Goal: Transaction & Acquisition: Purchase product/service

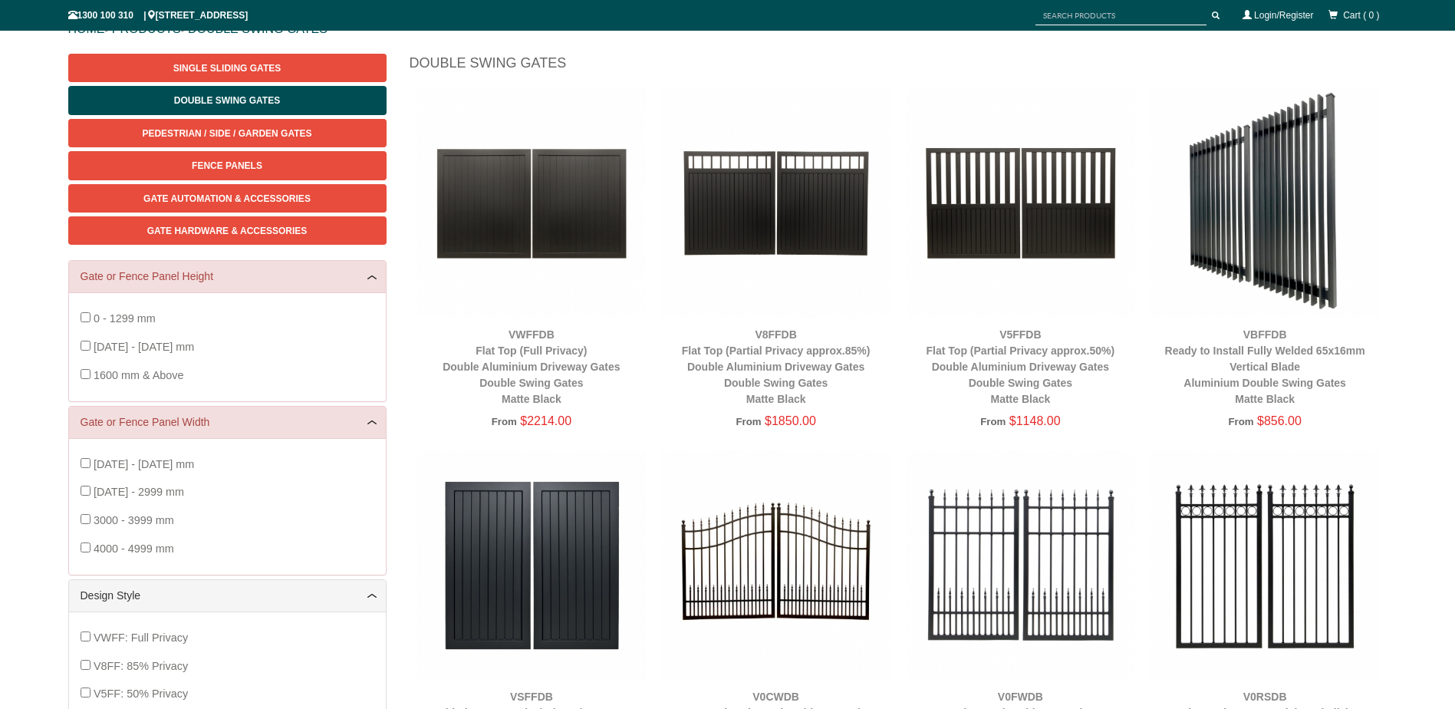
scroll to position [192, 0]
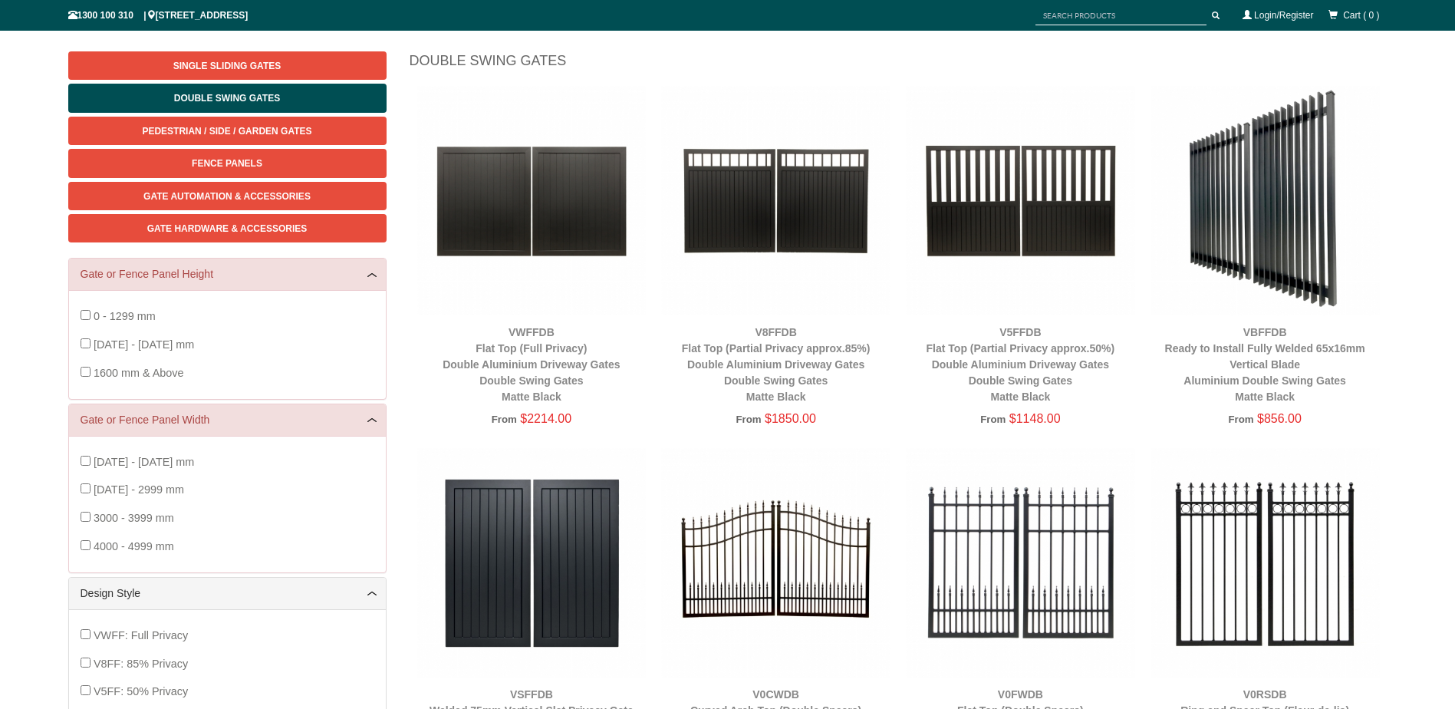
click at [565, 216] on img at bounding box center [531, 200] width 229 height 229
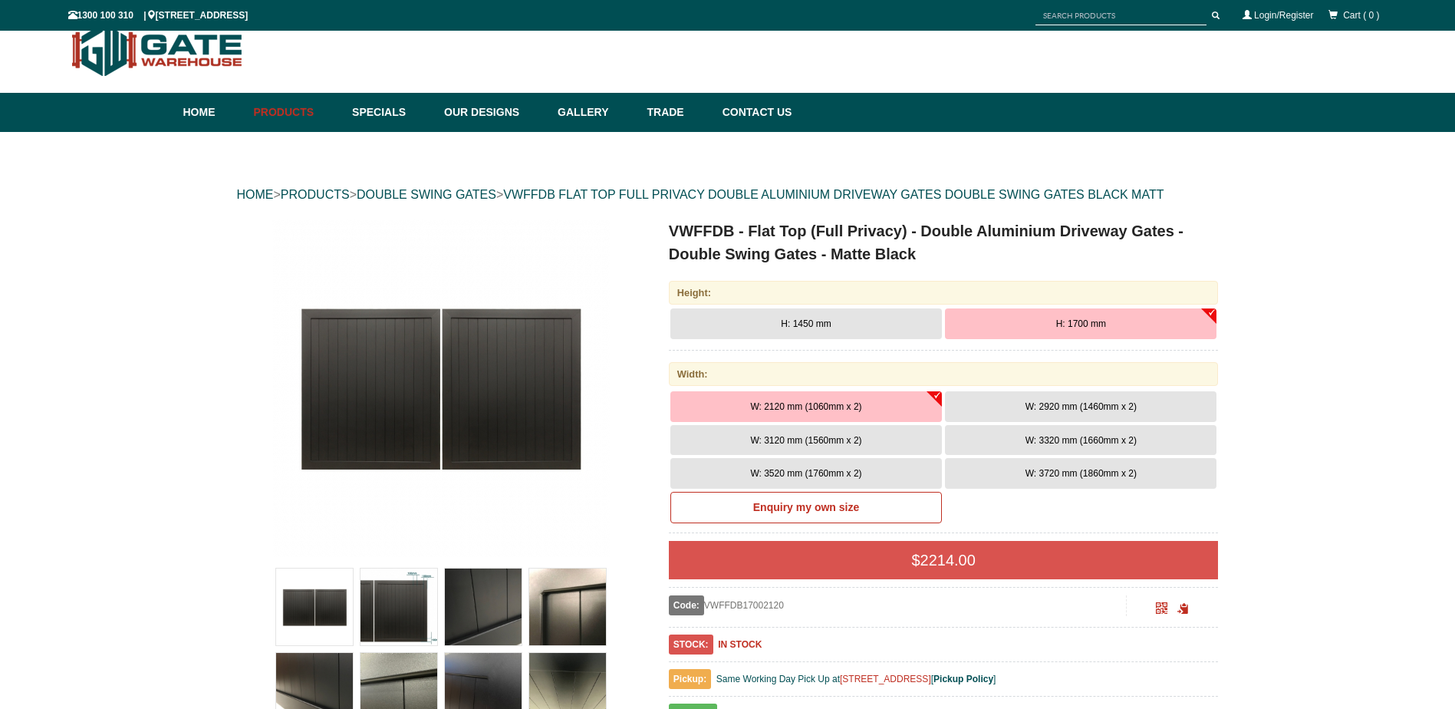
scroll to position [38, 0]
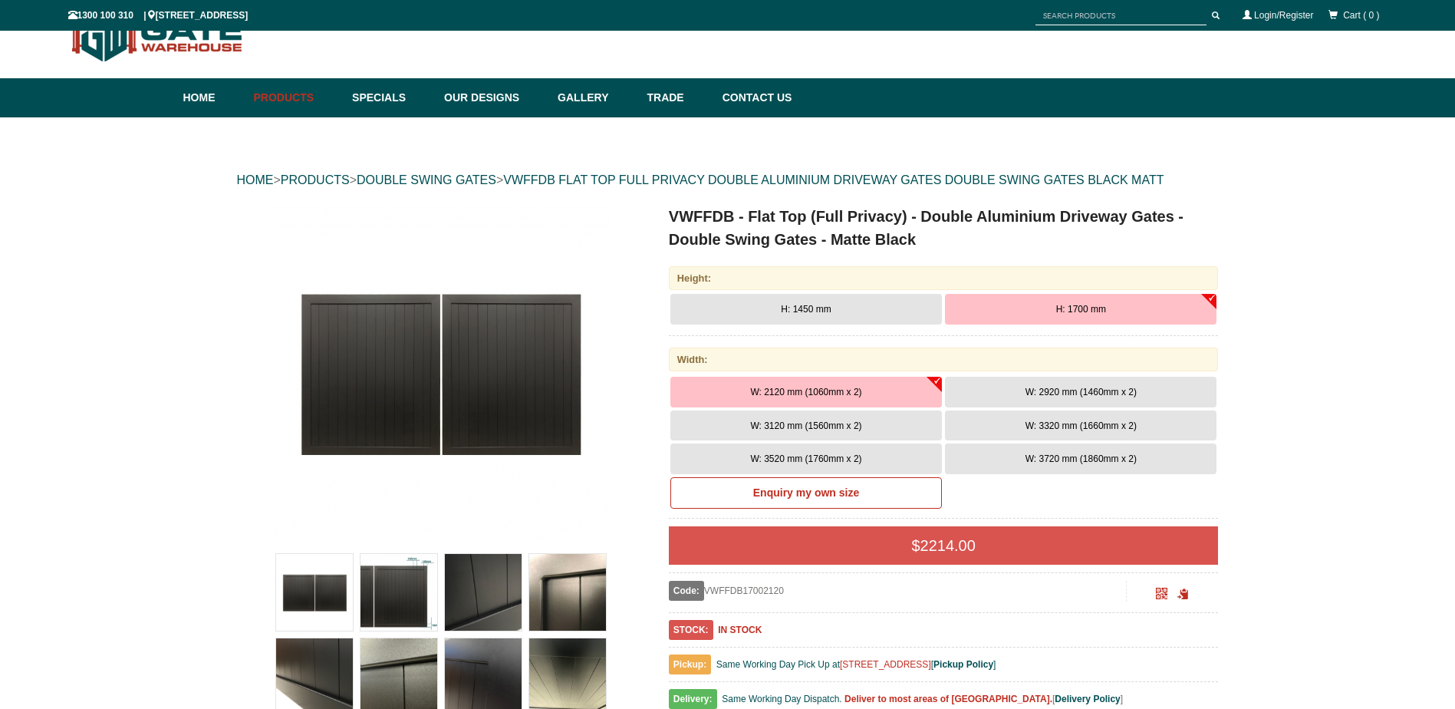
click at [878, 455] on button "W: 3520 mm (1760mm x 2)" at bounding box center [807, 458] width 272 height 31
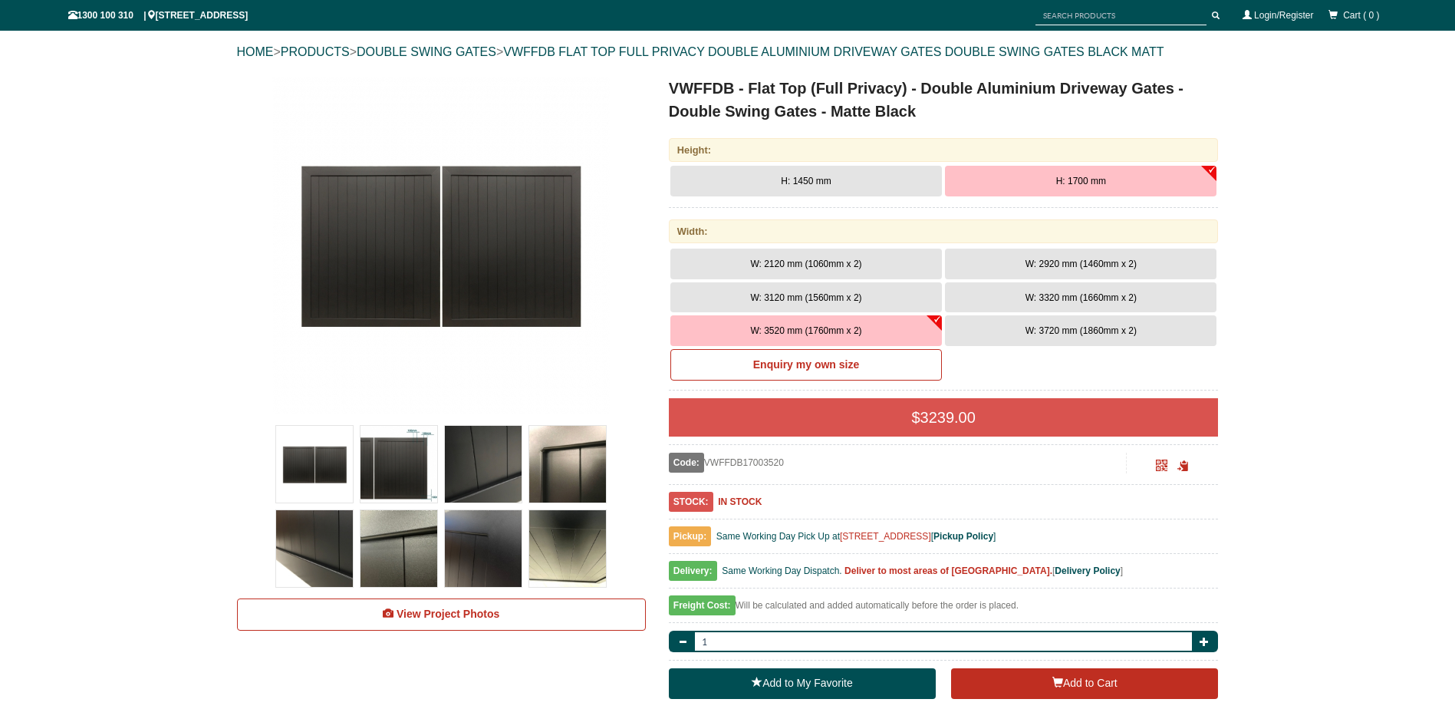
scroll to position [192, 0]
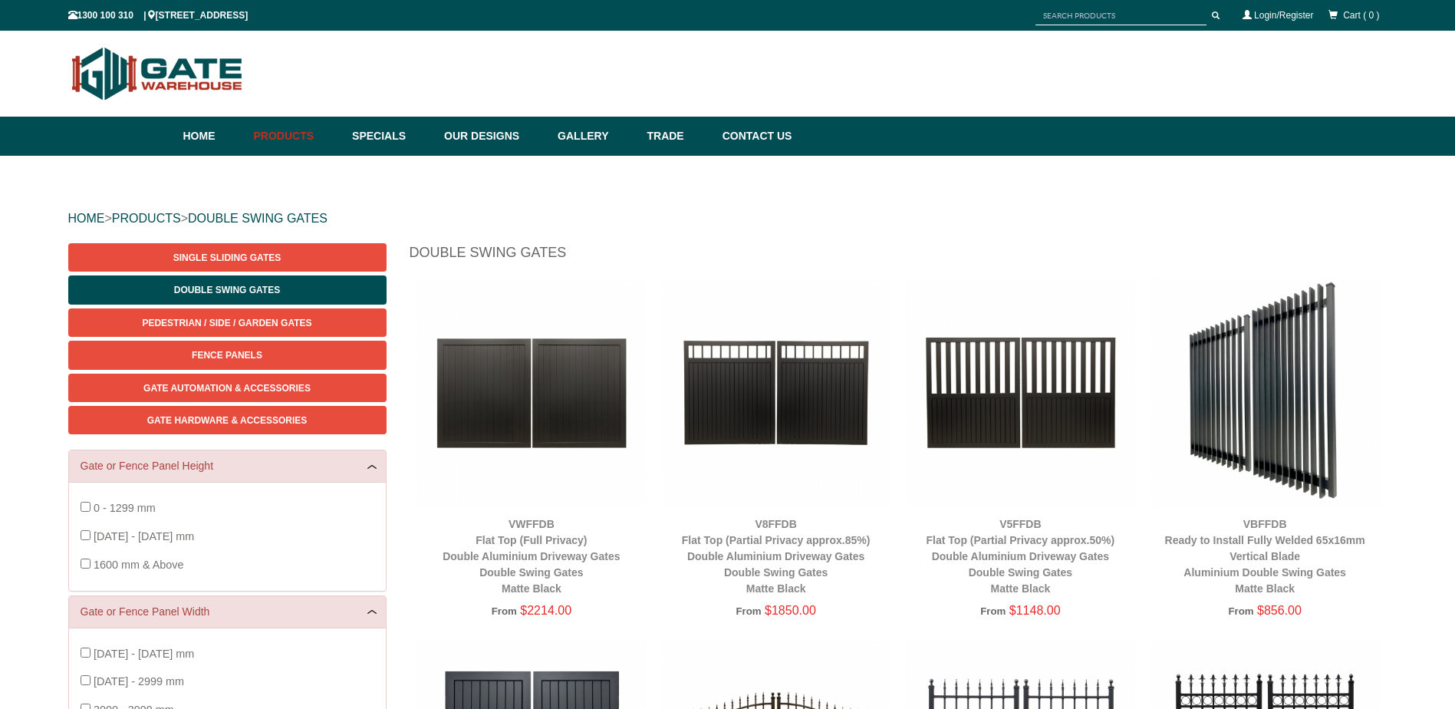
click at [546, 387] on img at bounding box center [531, 392] width 229 height 229
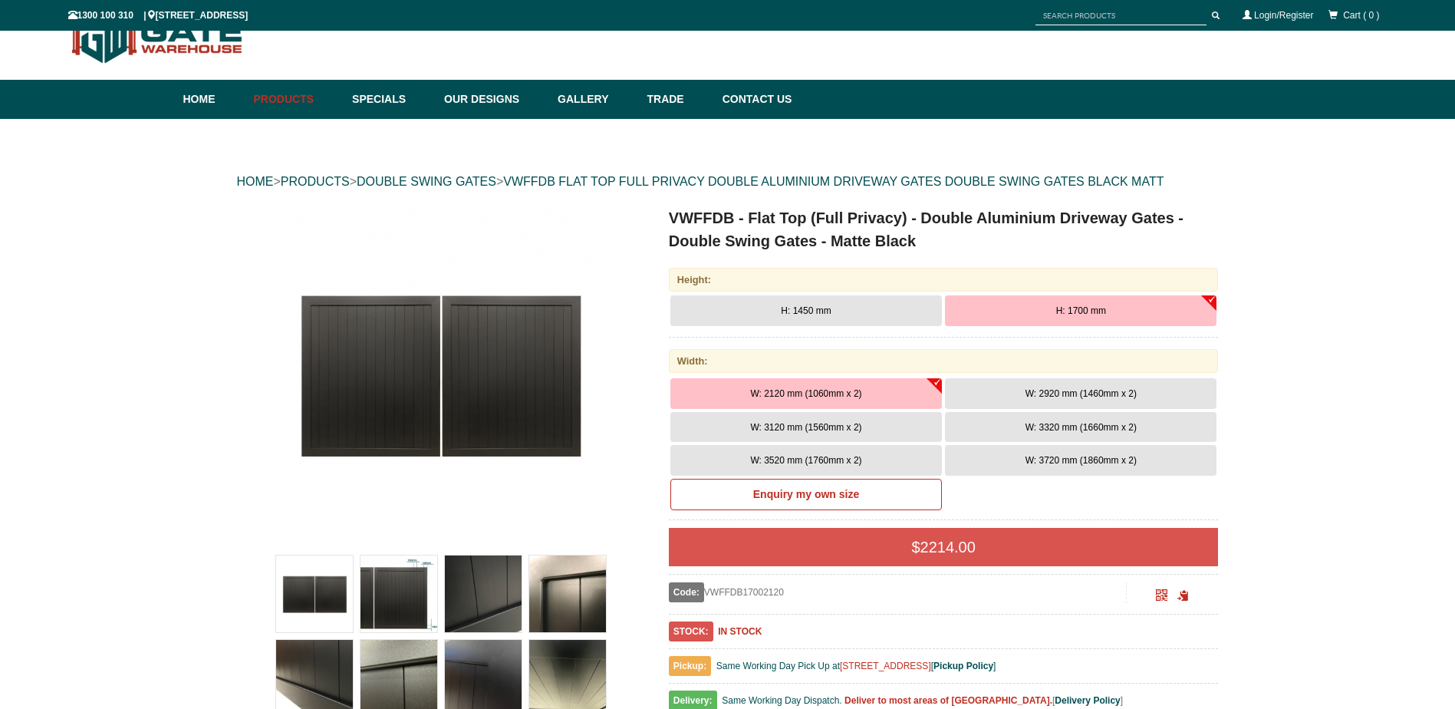
scroll to position [38, 0]
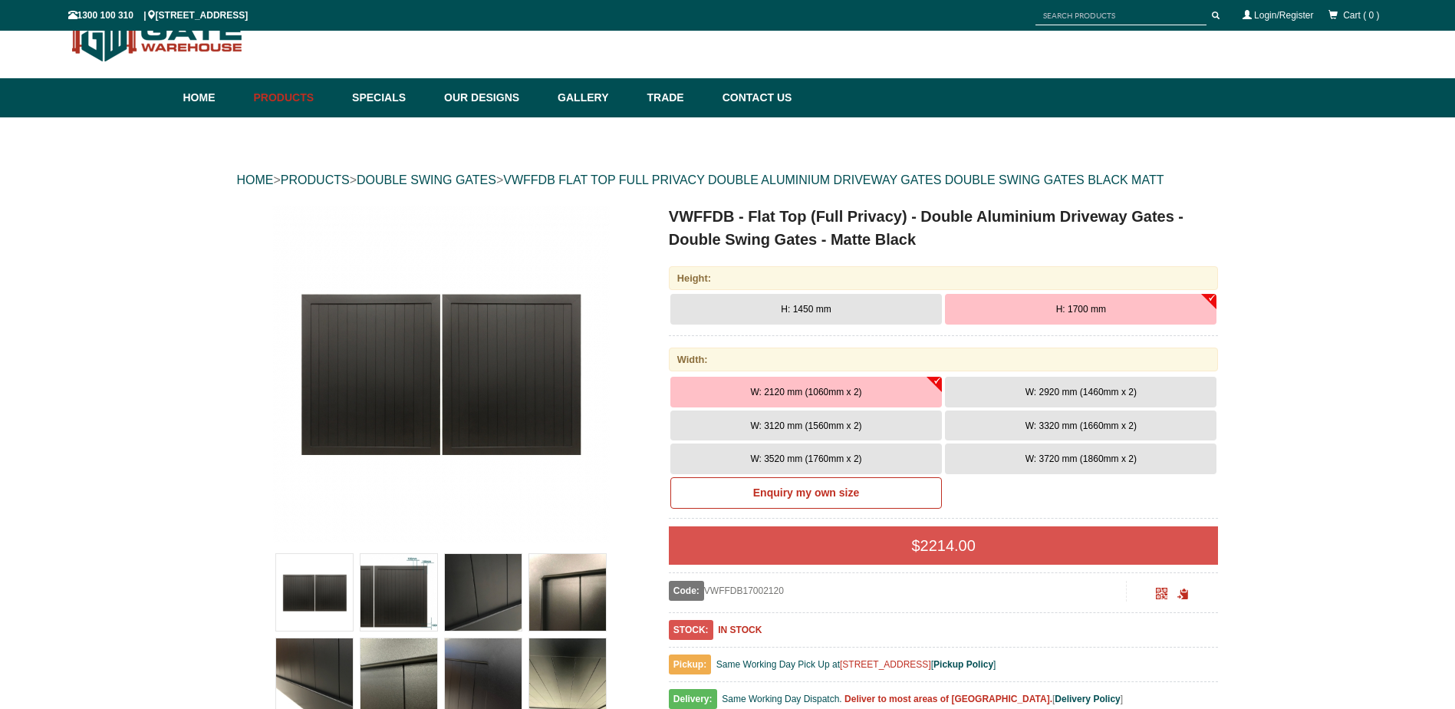
click at [856, 457] on span "W: 3520 mm (1760mm x 2)" at bounding box center [805, 458] width 111 height 11
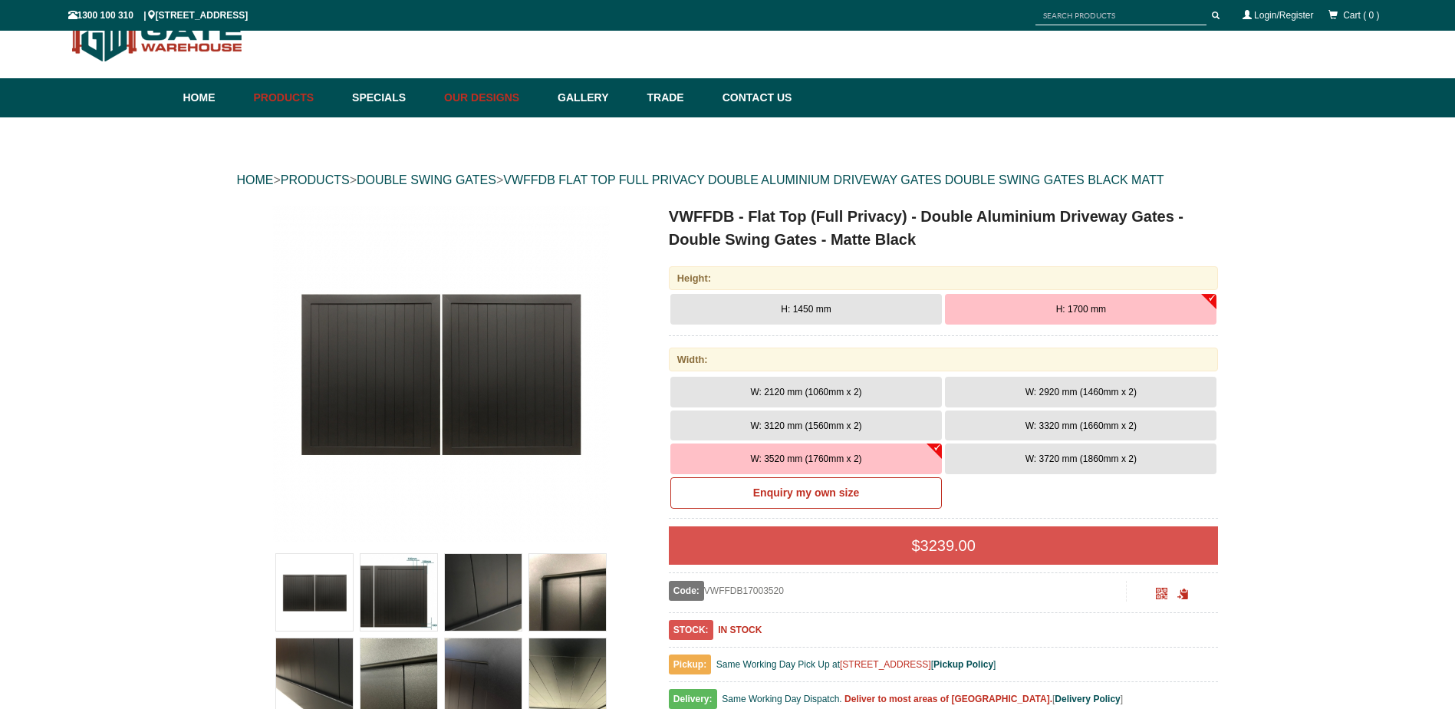
click at [513, 97] on link "Our Designs" at bounding box center [494, 97] width 114 height 39
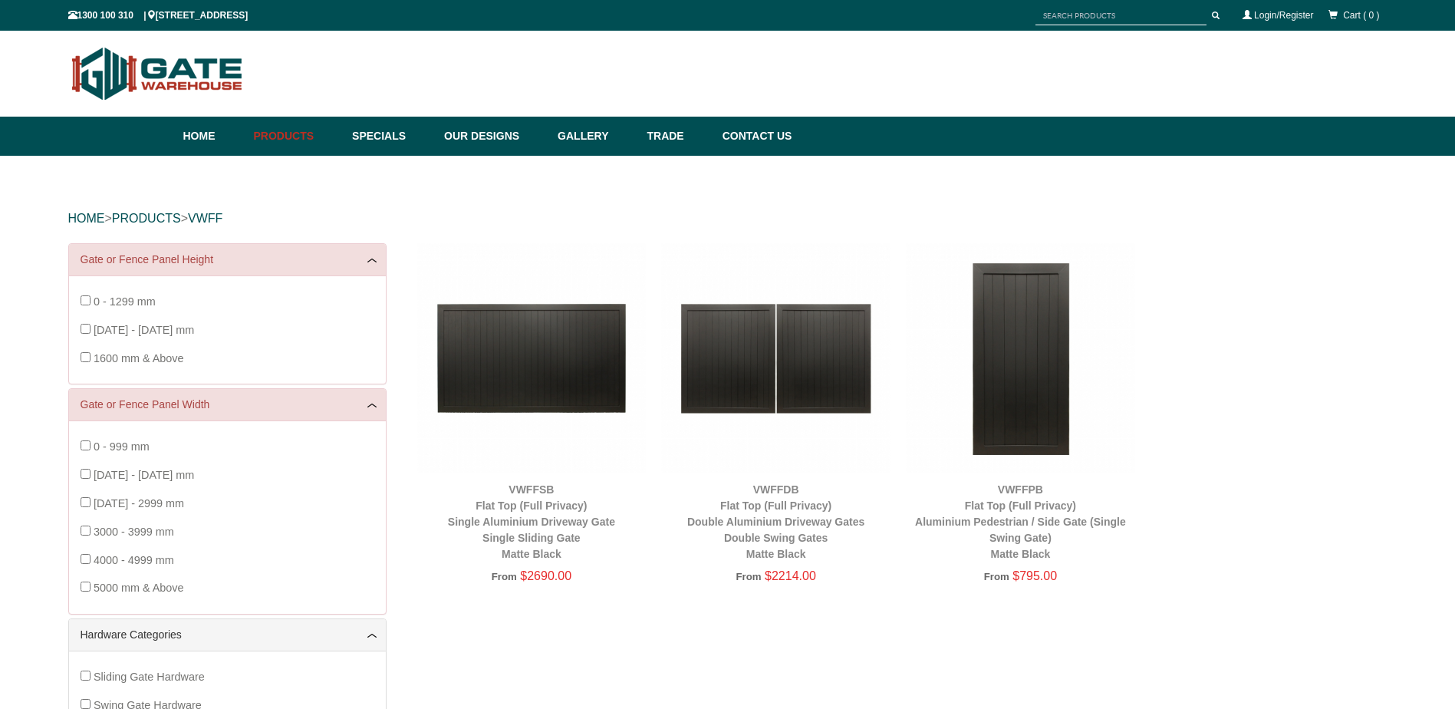
scroll to position [38, 0]
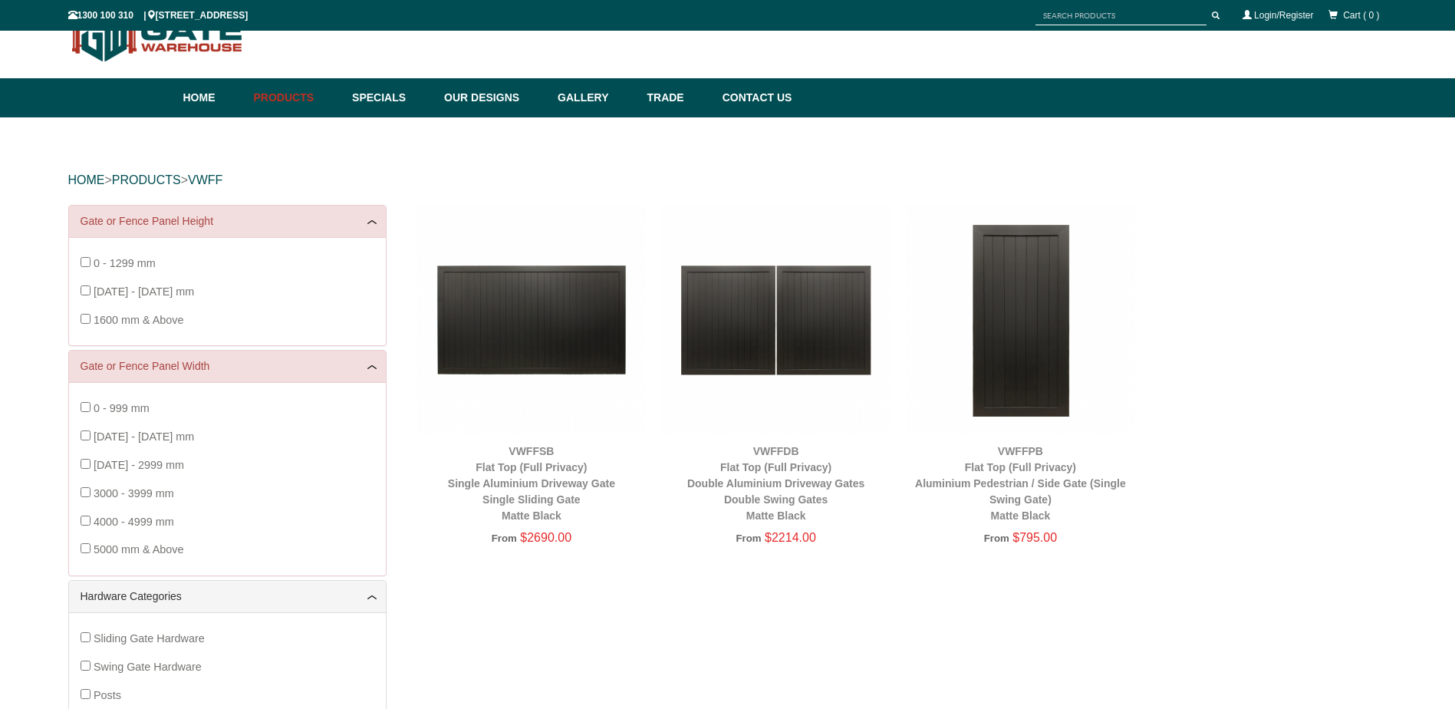
click at [805, 315] on img at bounding box center [775, 319] width 229 height 229
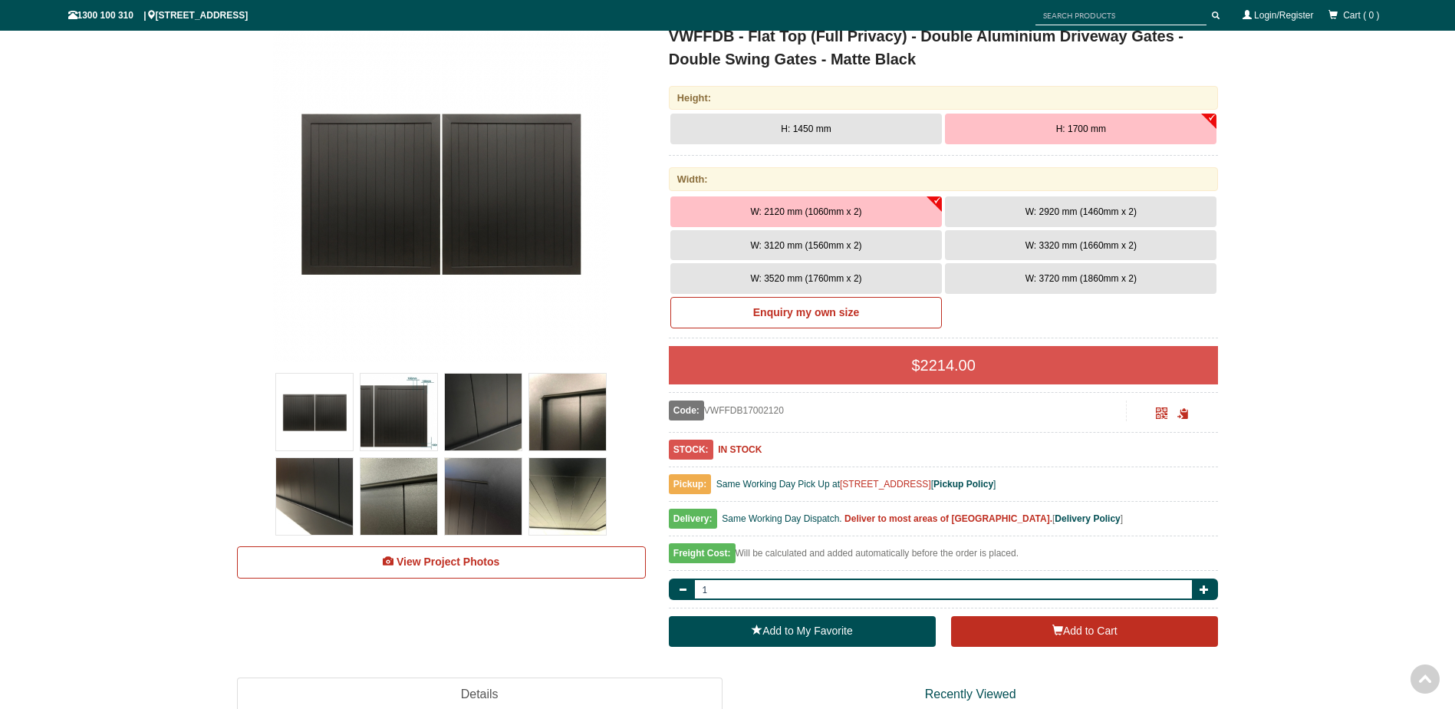
scroll to position [269, 0]
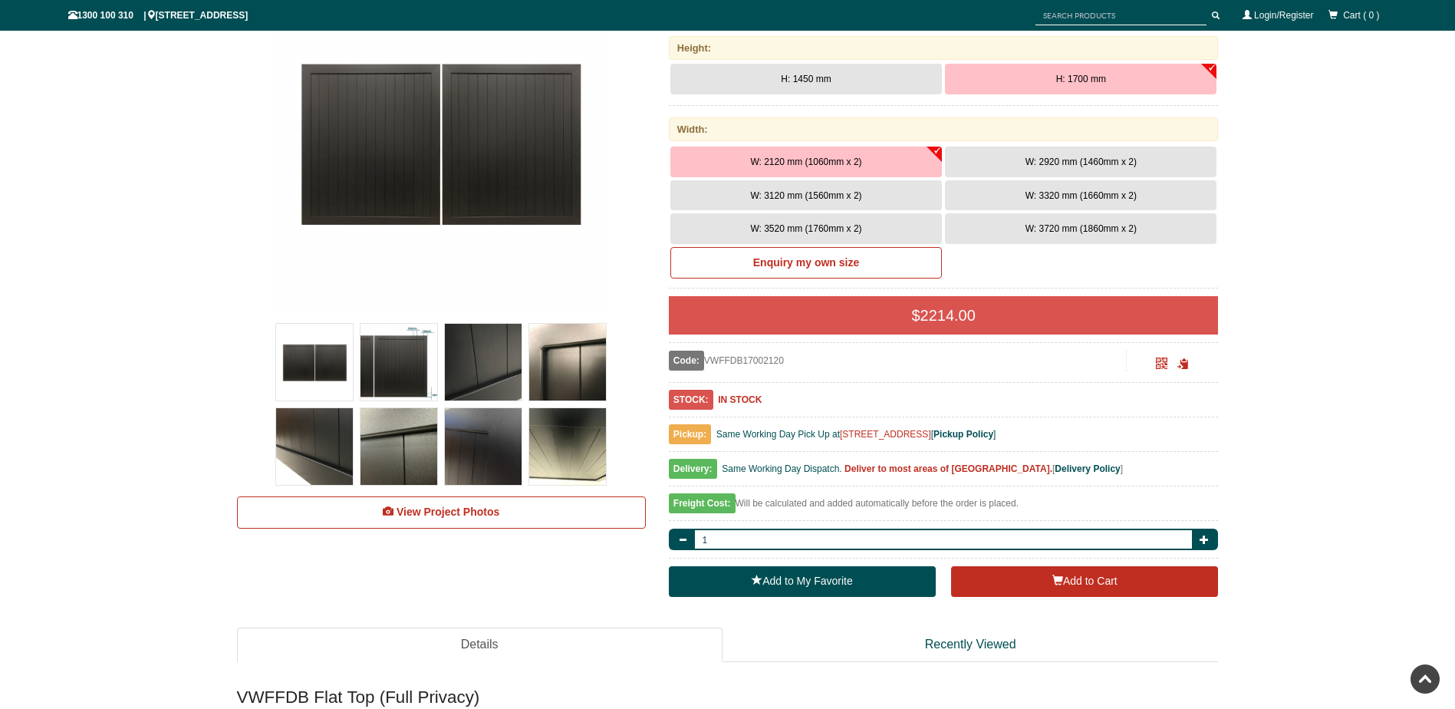
click at [819, 223] on span "W: 3520 mm (1760mm x 2)" at bounding box center [805, 228] width 111 height 11
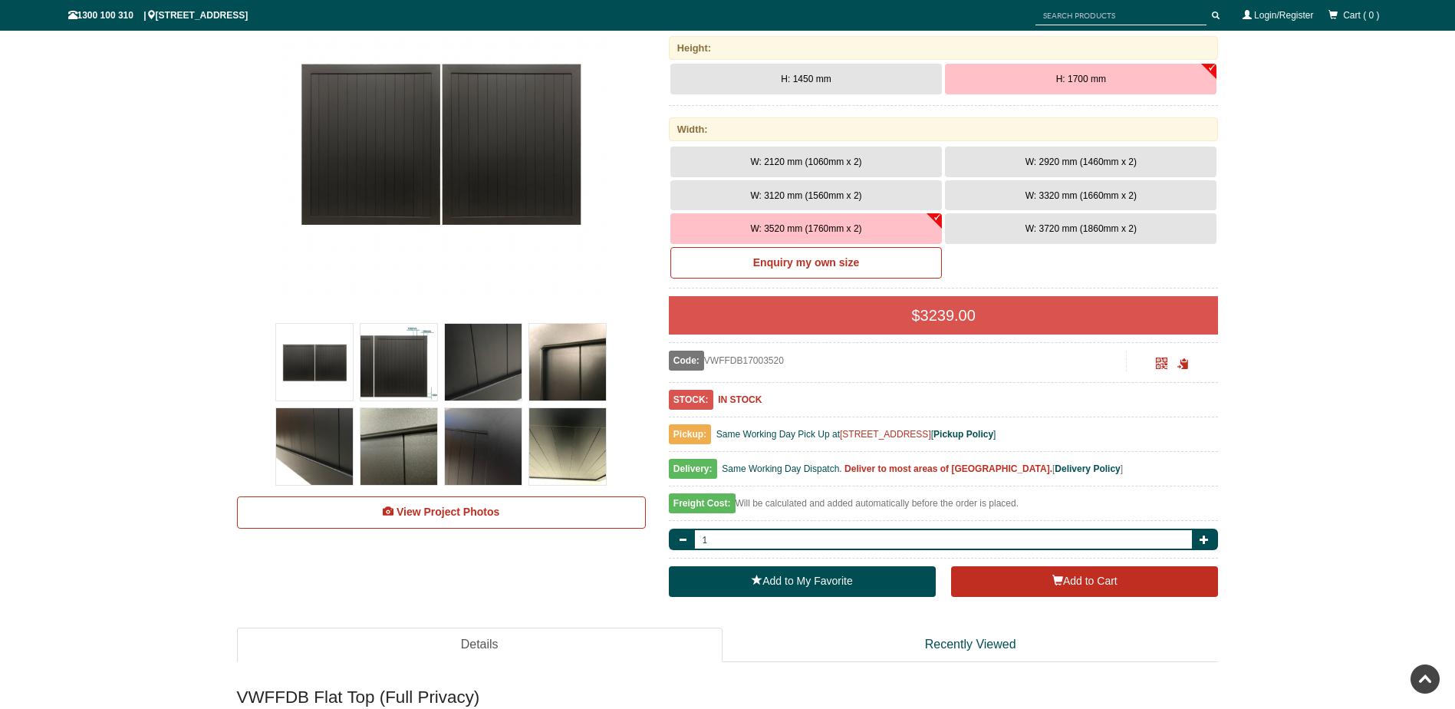
scroll to position [192, 0]
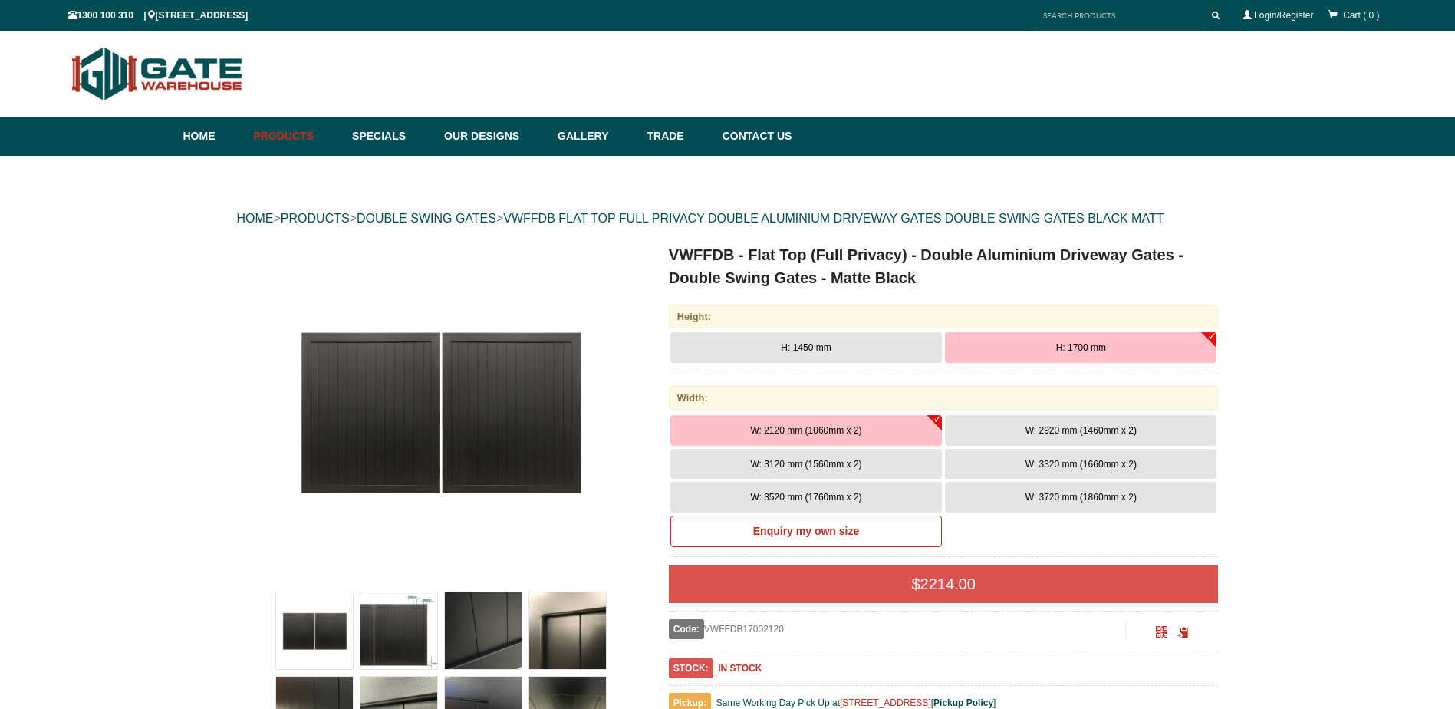
scroll to position [38, 0]
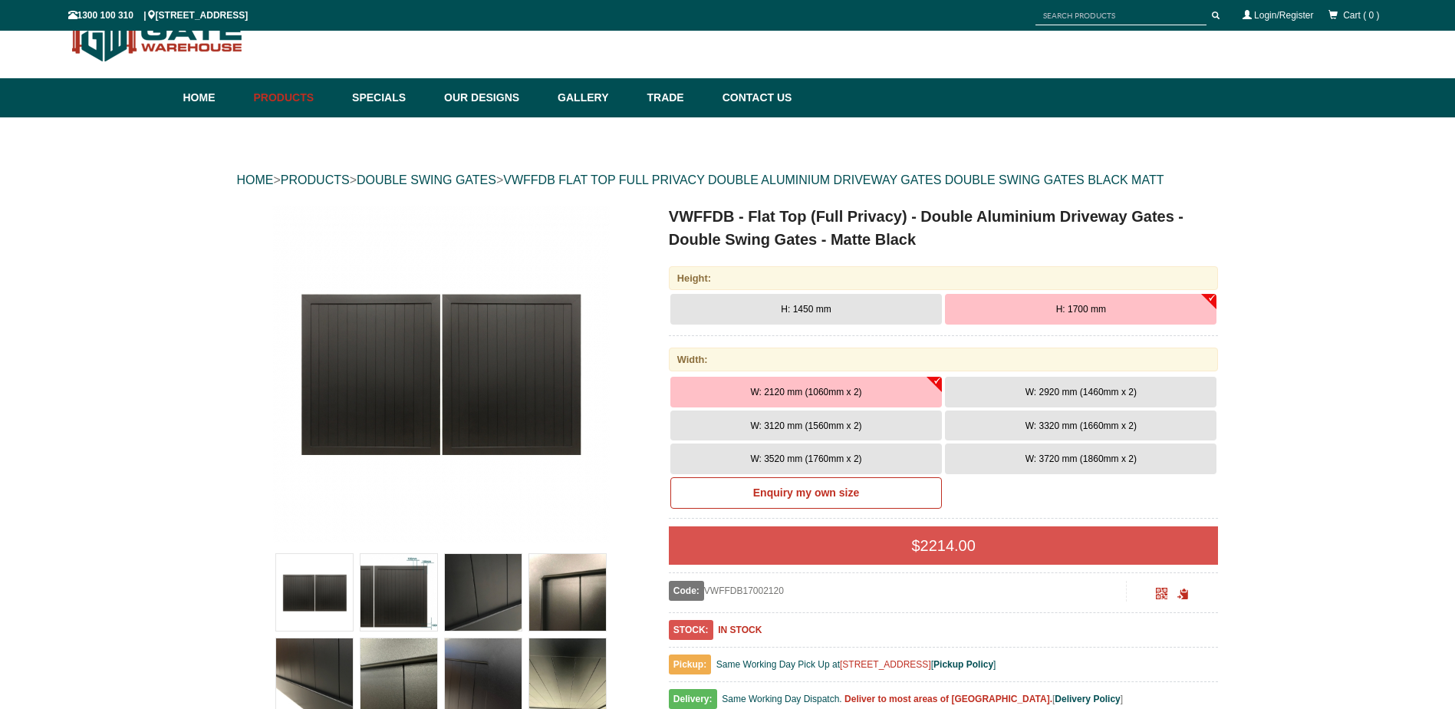
click at [875, 455] on button "W: 3520 mm (1760mm x 2)" at bounding box center [807, 458] width 272 height 31
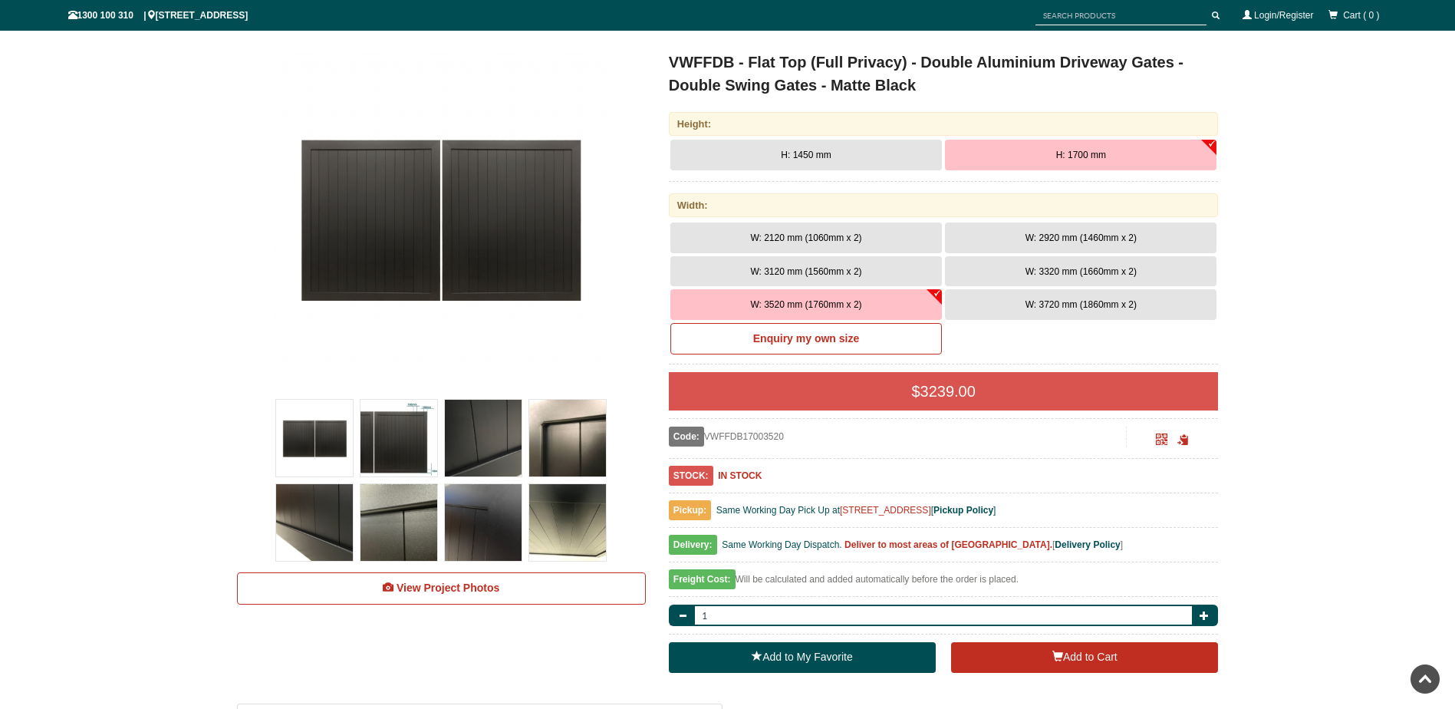
scroll to position [192, 0]
